Goal: Task Accomplishment & Management: Use online tool/utility

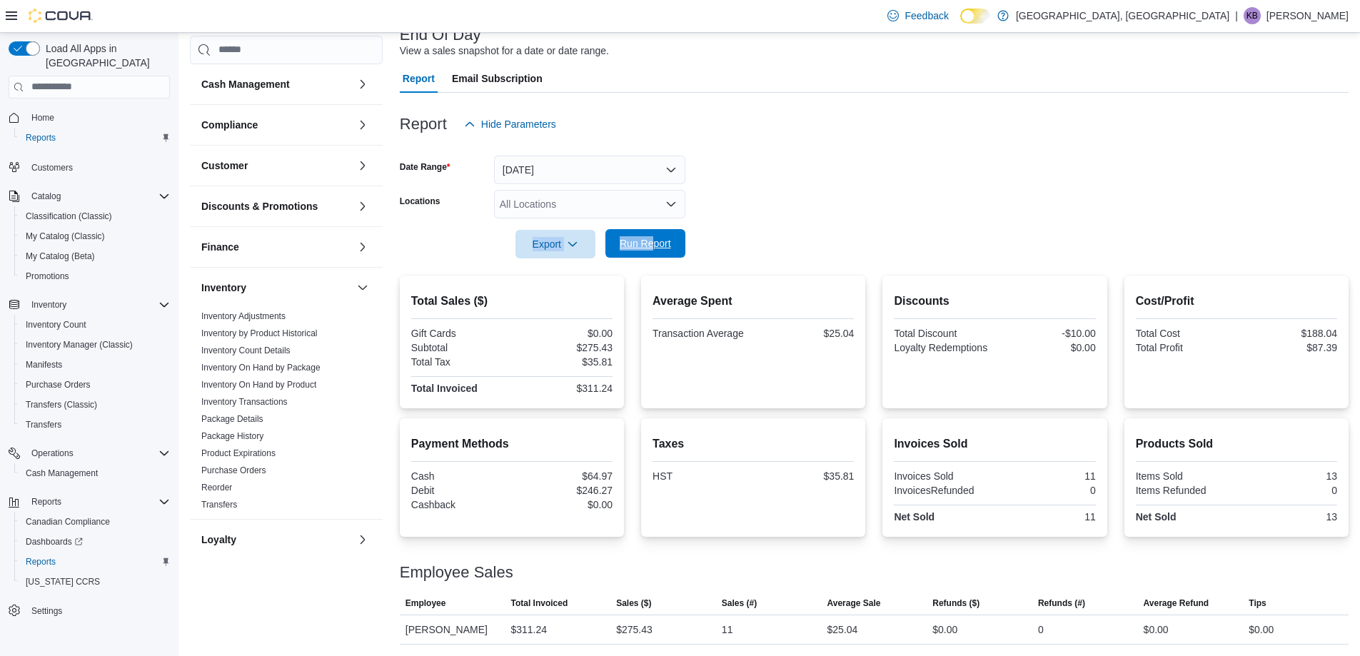
scroll to position [262, 0]
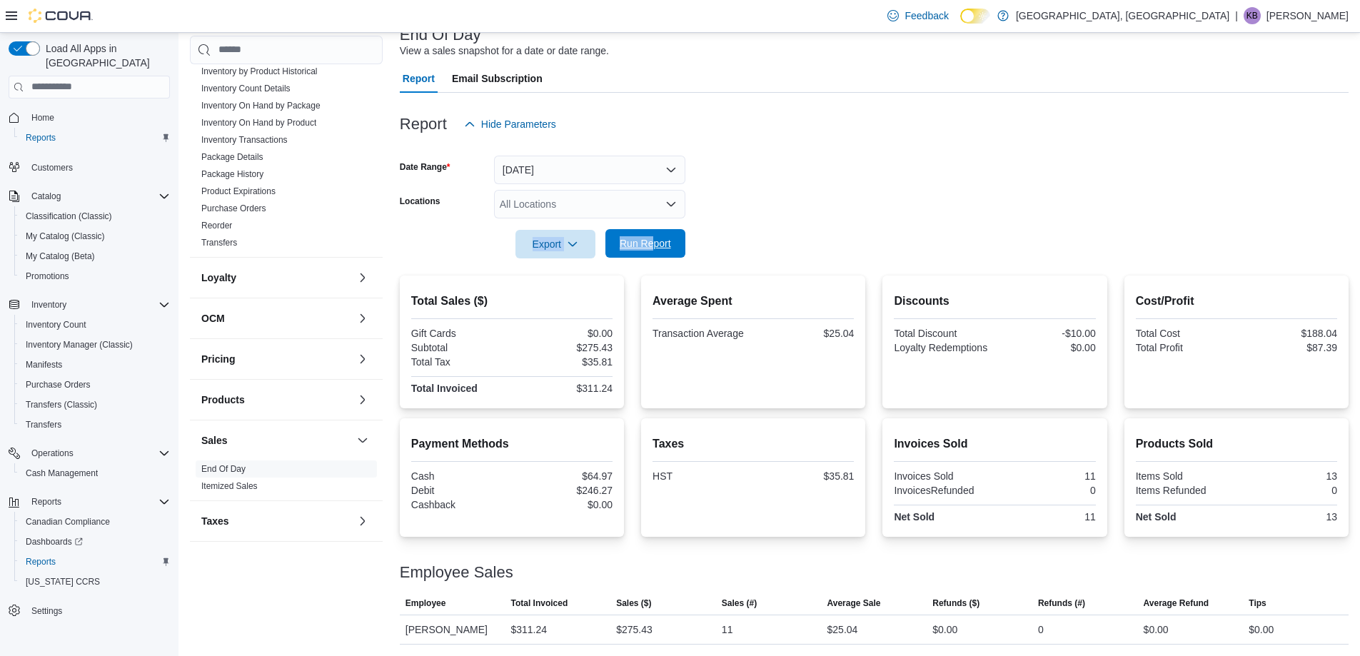
click at [664, 241] on span "Run Report" at bounding box center [645, 243] width 51 height 14
click at [31, 112] on span "Home" at bounding box center [42, 117] width 23 height 11
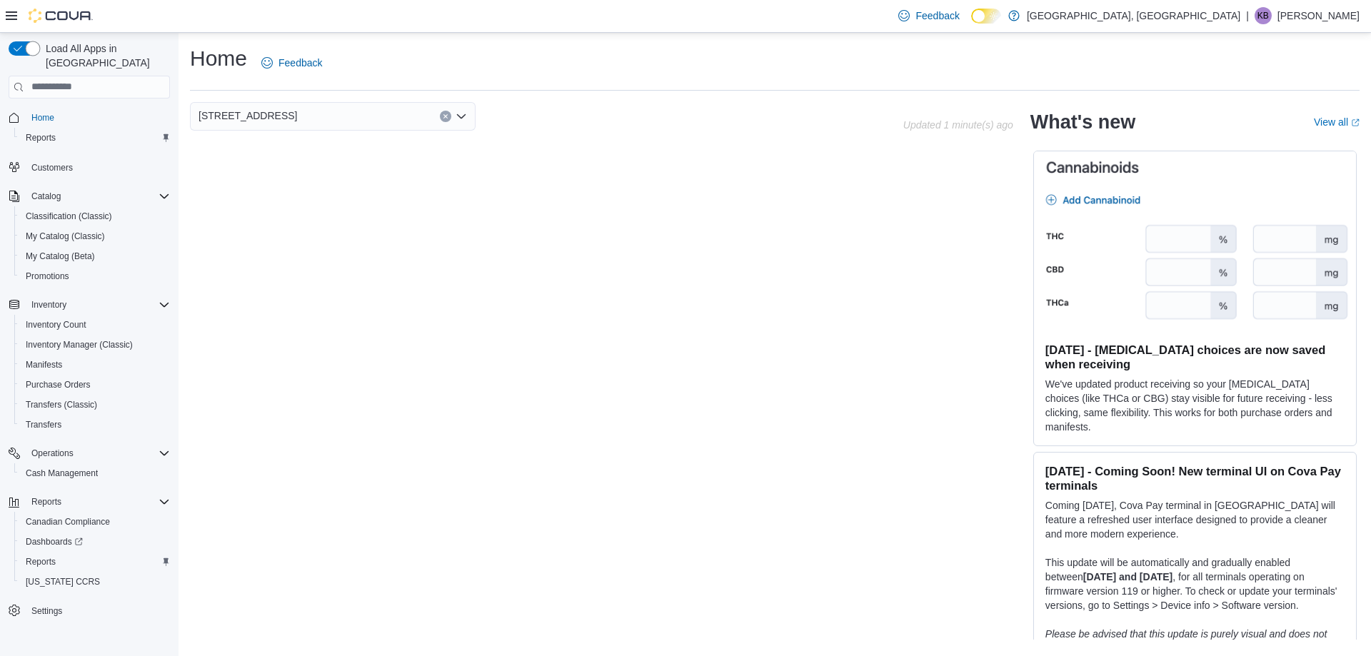
click at [29, 46] on button "button" at bounding box center [24, 48] width 31 height 14
click at [38, 132] on span "Reports" at bounding box center [41, 137] width 30 height 11
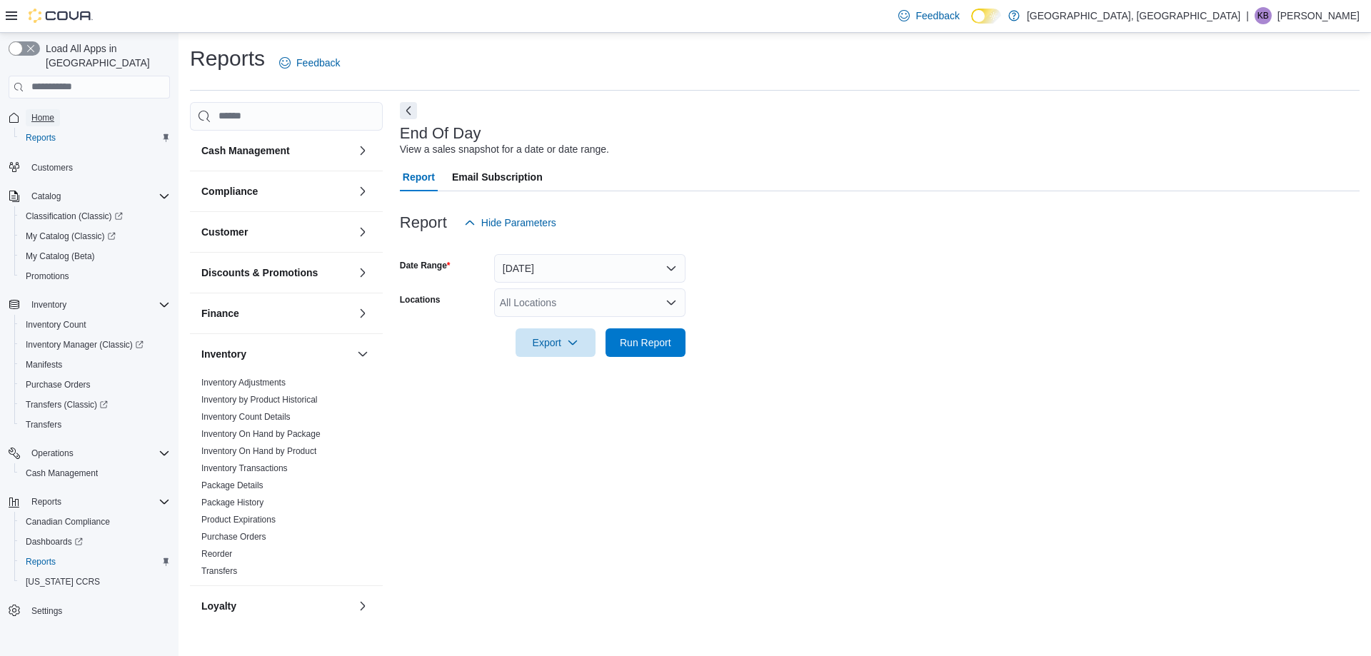
click at [35, 112] on span "Home" at bounding box center [42, 117] width 23 height 11
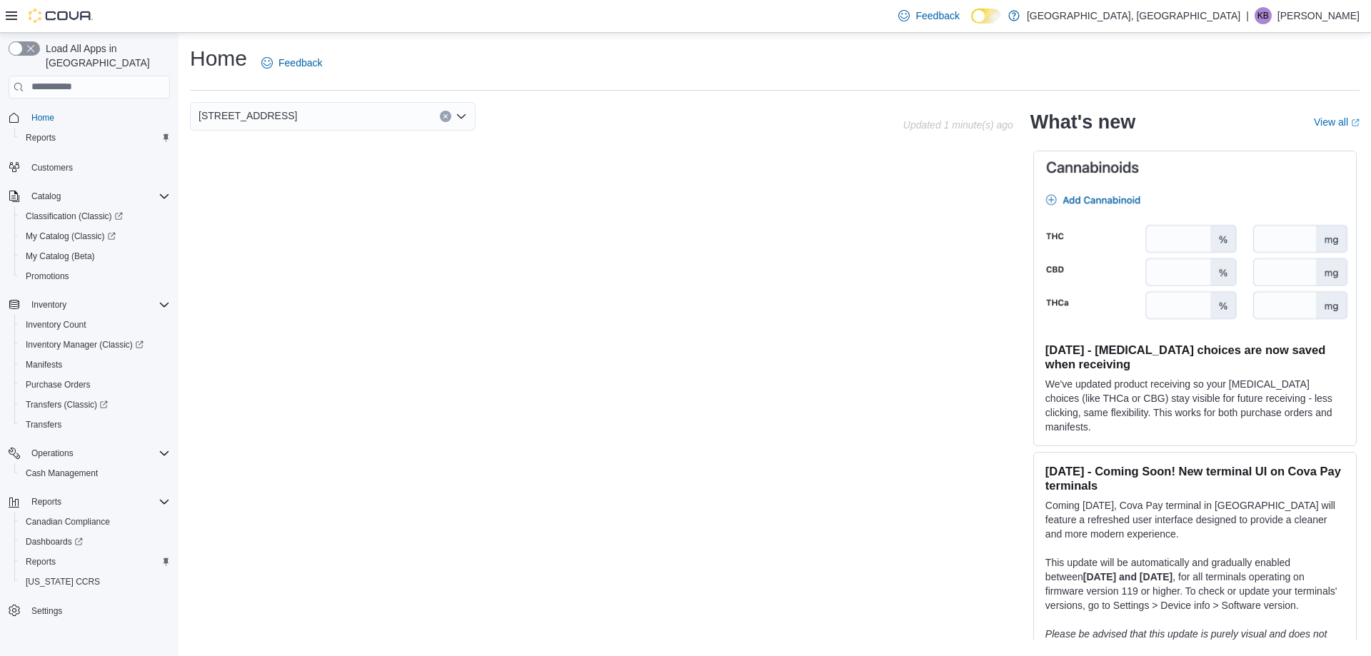
click at [338, 118] on div "[STREET_ADDRESS]" at bounding box center [333, 116] width 286 height 29
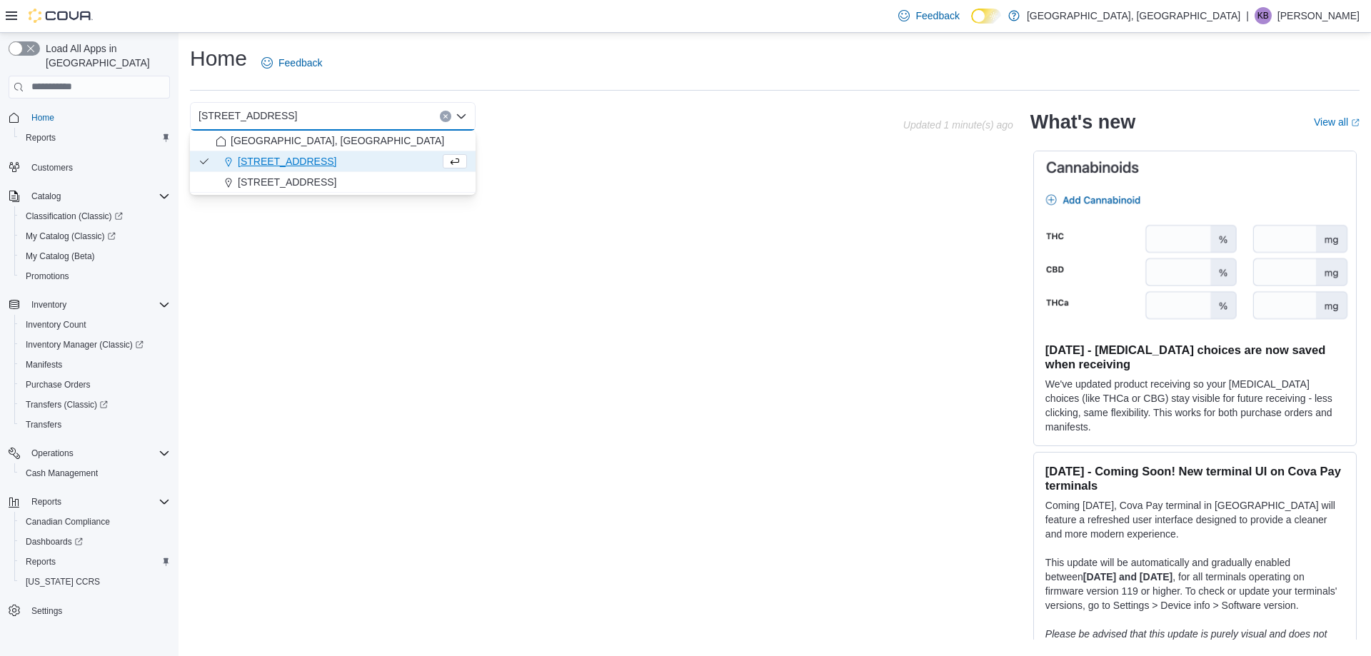
click at [319, 163] on div "[STREET_ADDRESS]" at bounding box center [328, 161] width 224 height 14
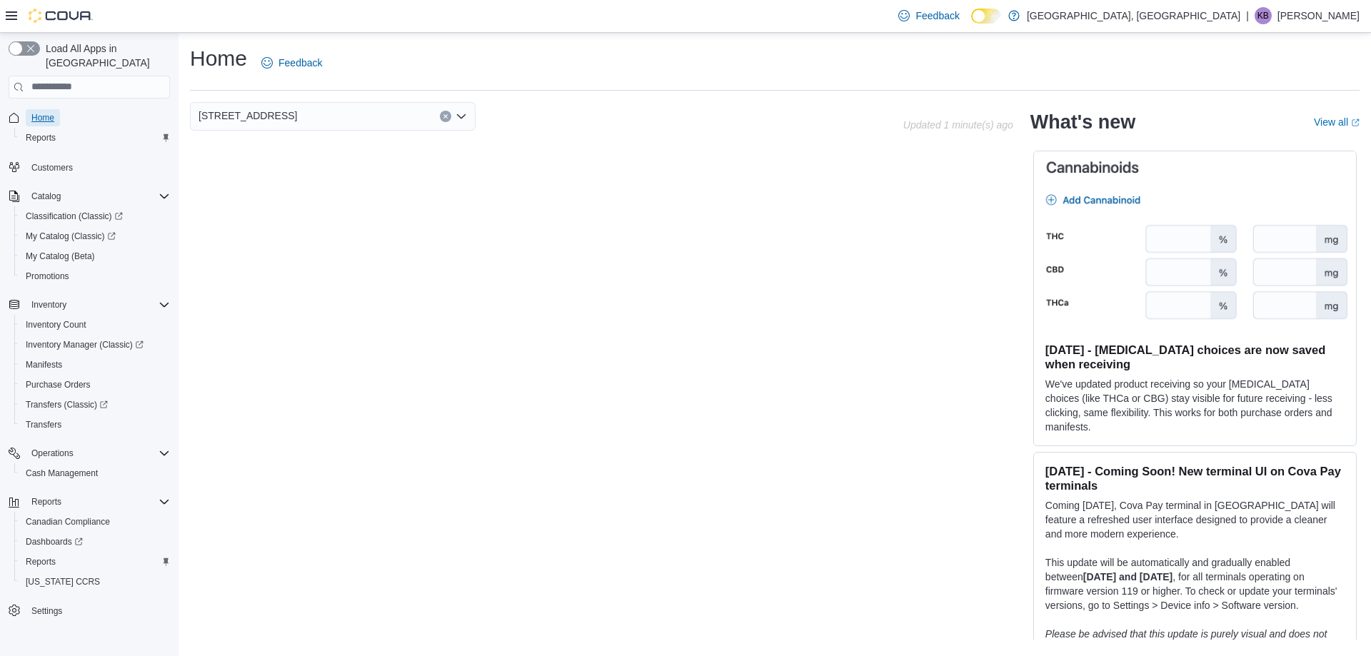
click at [47, 112] on span "Home" at bounding box center [42, 117] width 23 height 11
